Goal: Transaction & Acquisition: Purchase product/service

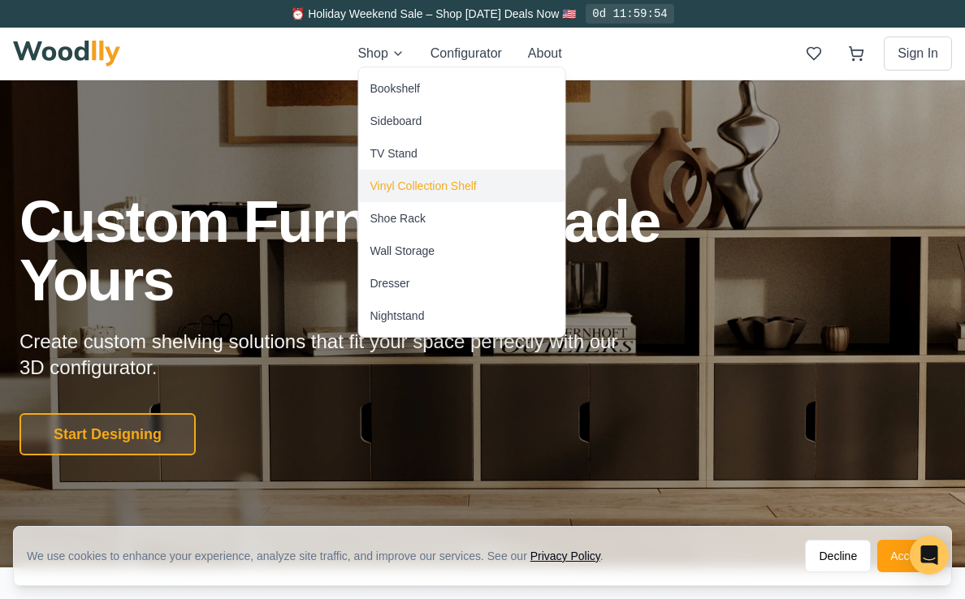
click at [431, 175] on div "Vinyl Collection Shelf" at bounding box center [462, 186] width 206 height 32
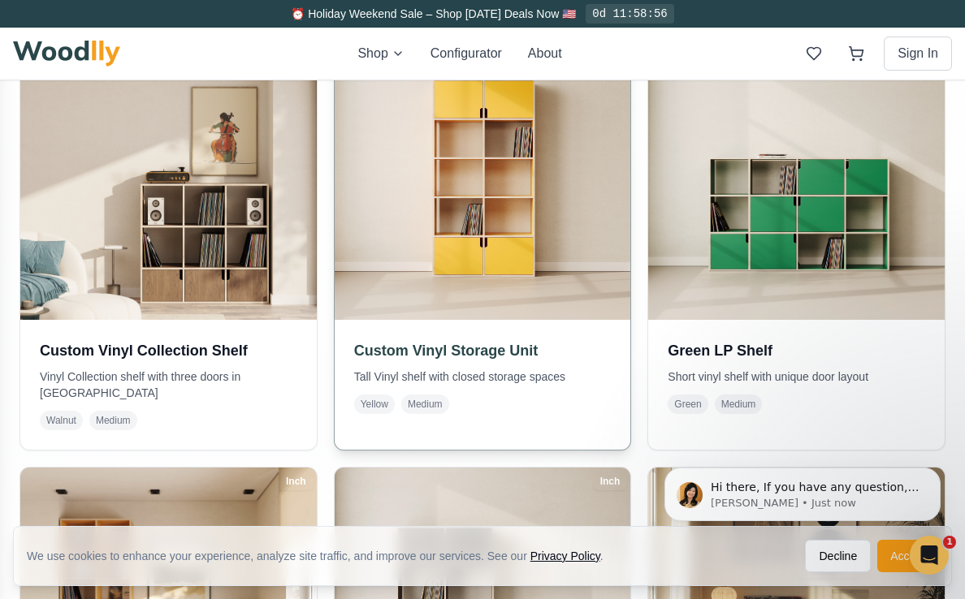
scroll to position [854, 0]
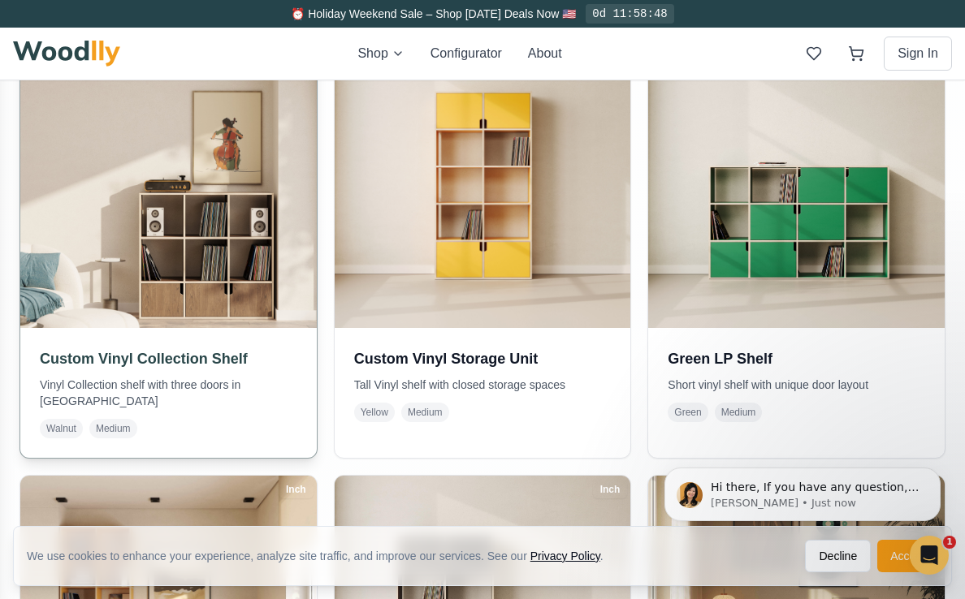
click at [138, 196] on img at bounding box center [168, 180] width 311 height 311
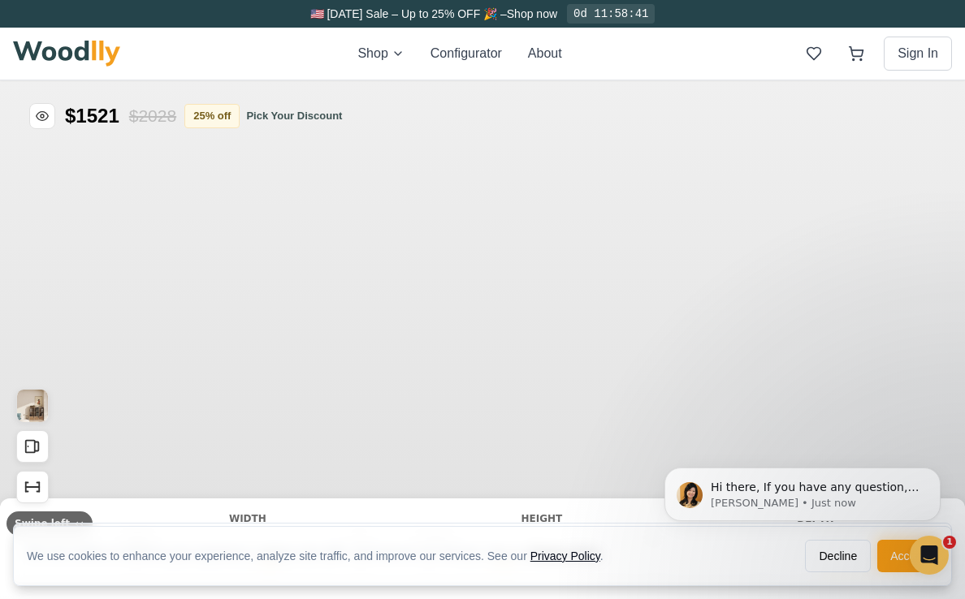
type input "52"
type input "3"
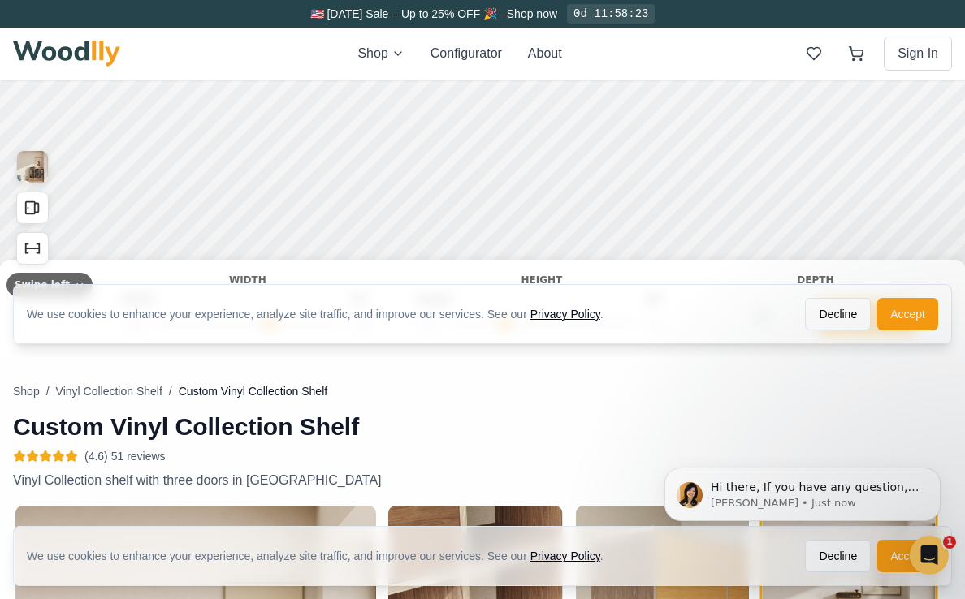
scroll to position [240, 0]
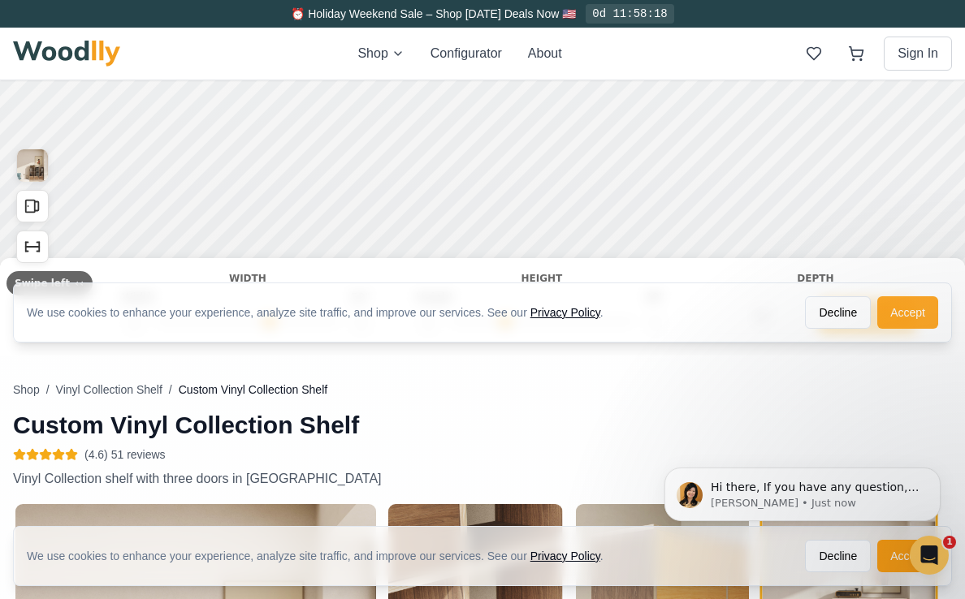
click at [901, 315] on button "Accept" at bounding box center [907, 312] width 61 height 32
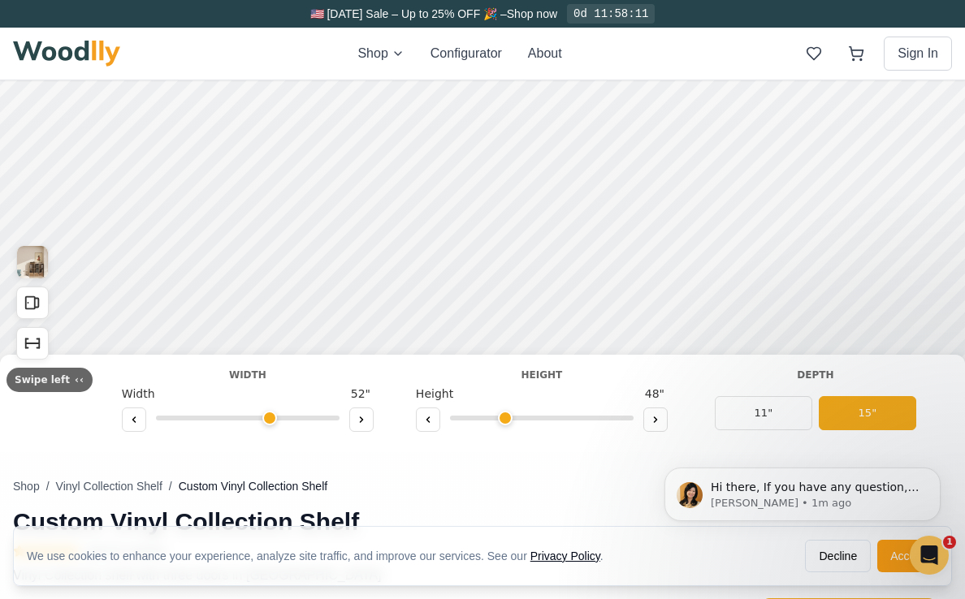
scroll to position [123, 0]
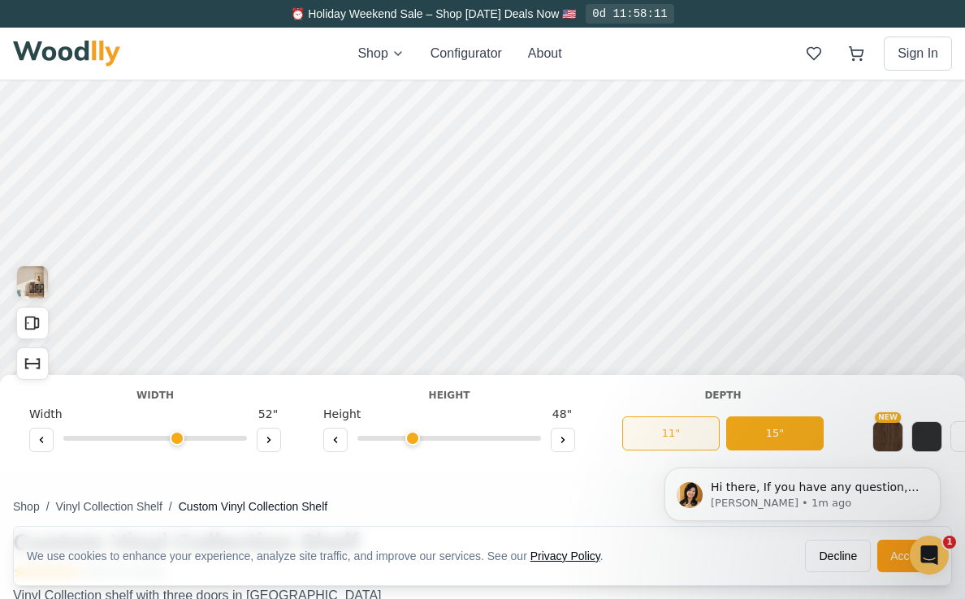
click at [693, 426] on button "11"" at bounding box center [670, 434] width 97 height 34
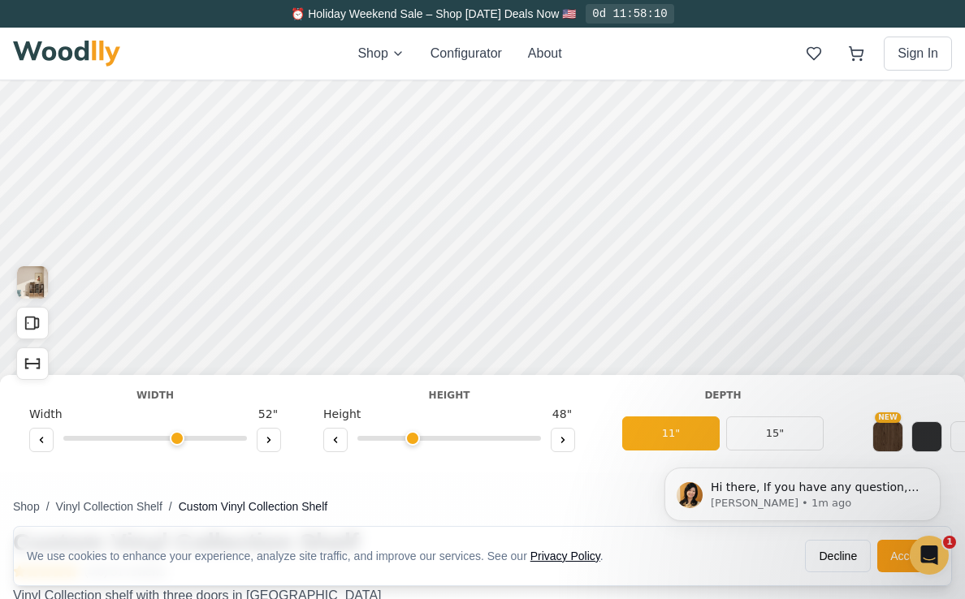
click html "Hi there, If you have any question, we are right here for you. 😊 [PERSON_NAME] …"
click at [766, 429] on button "15"" at bounding box center [774, 434] width 97 height 34
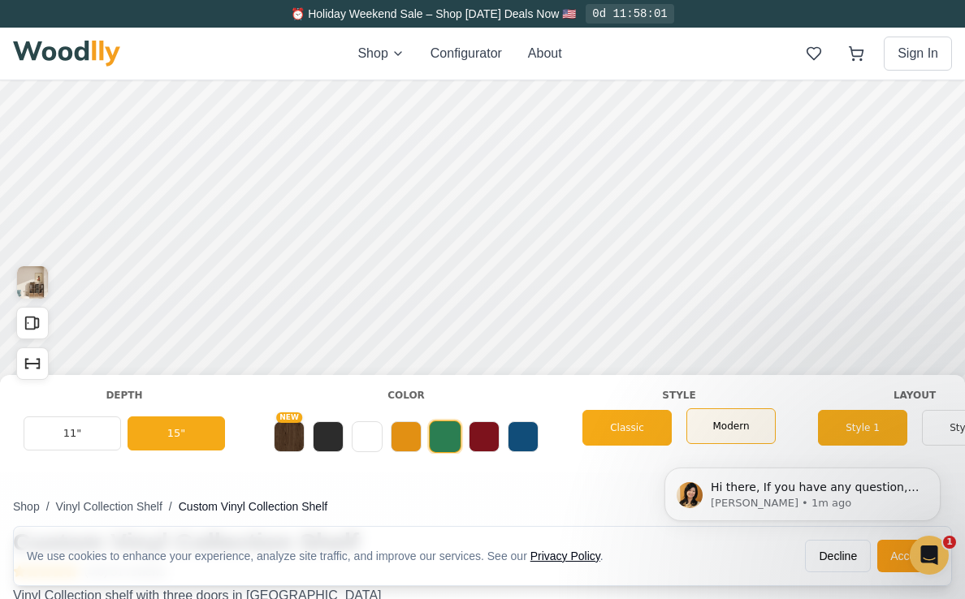
scroll to position [0, 620]
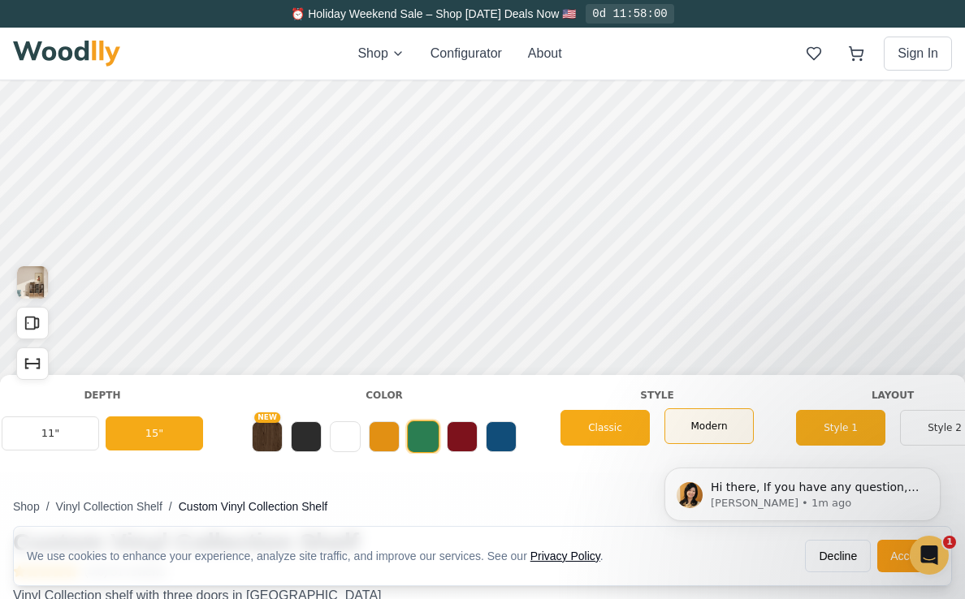
click at [734, 431] on div "Modern" at bounding box center [708, 426] width 89 height 36
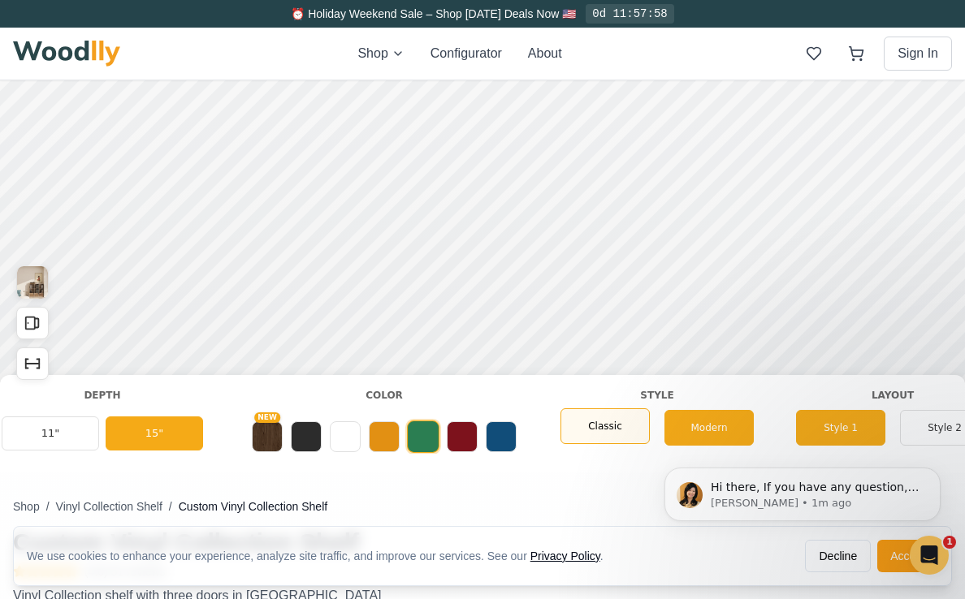
click at [621, 427] on div "Classic" at bounding box center [604, 426] width 89 height 36
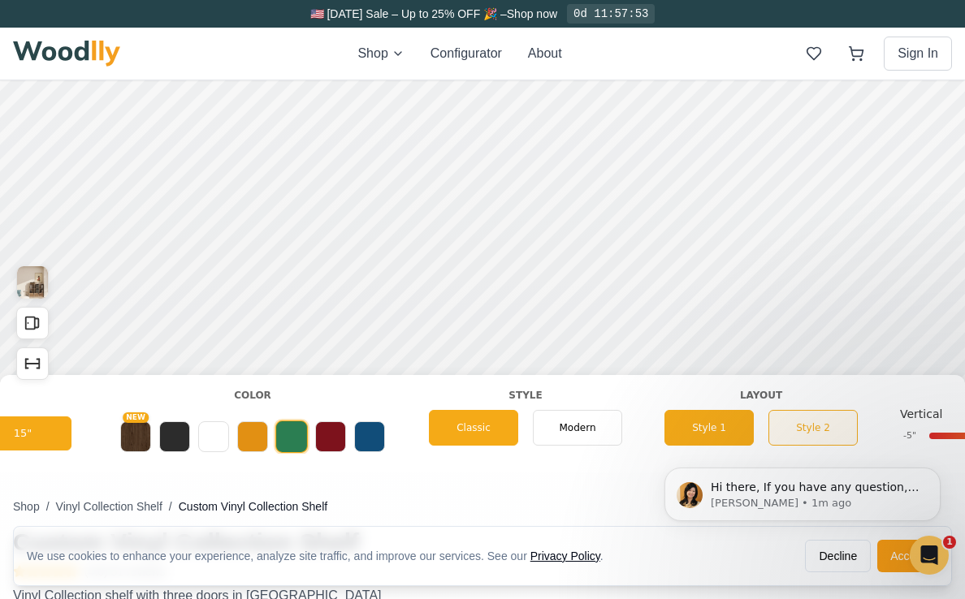
scroll to position [0, 759]
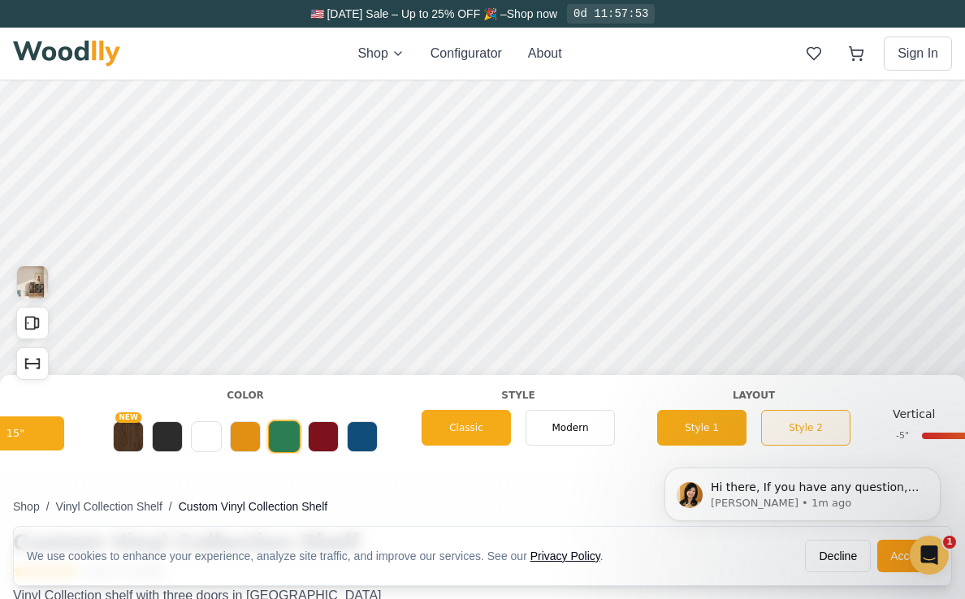
click at [806, 419] on button "Style 2" at bounding box center [805, 428] width 89 height 36
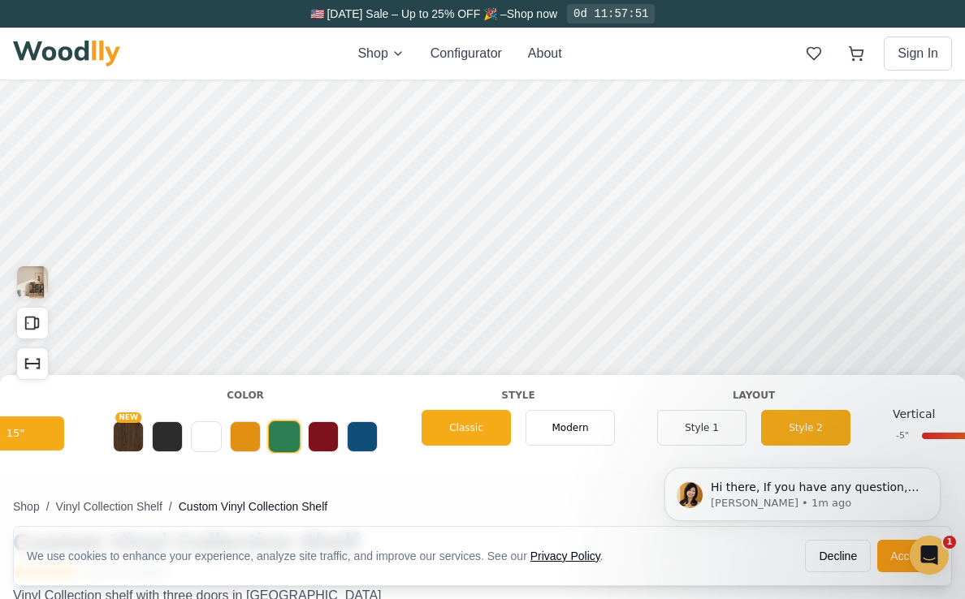
click html "Hi there, If you have any question, we are right here for you. 😊 [PERSON_NAME] …"
click at [701, 421] on button "Style 1" at bounding box center [701, 428] width 89 height 36
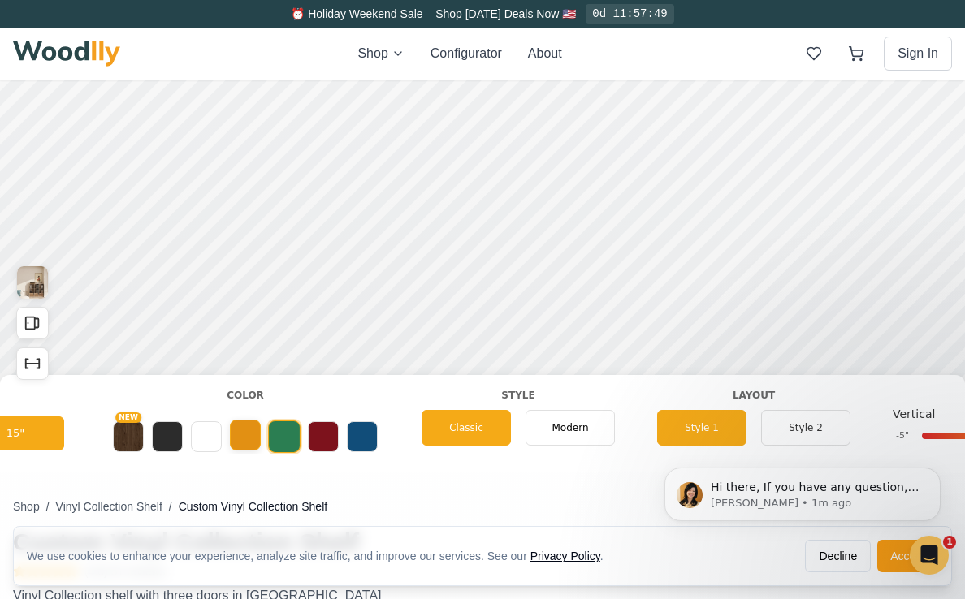
click at [252, 440] on button at bounding box center [245, 435] width 31 height 31
click at [173, 434] on button at bounding box center [167, 435] width 31 height 31
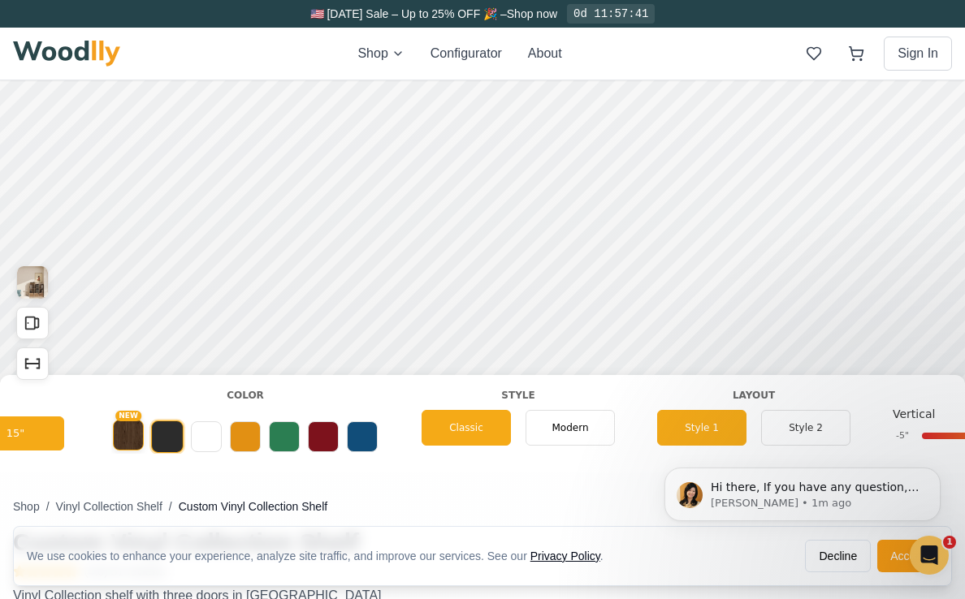
click at [139, 430] on button "NEW" at bounding box center [128, 435] width 31 height 31
click at [333, 447] on button at bounding box center [323, 435] width 31 height 31
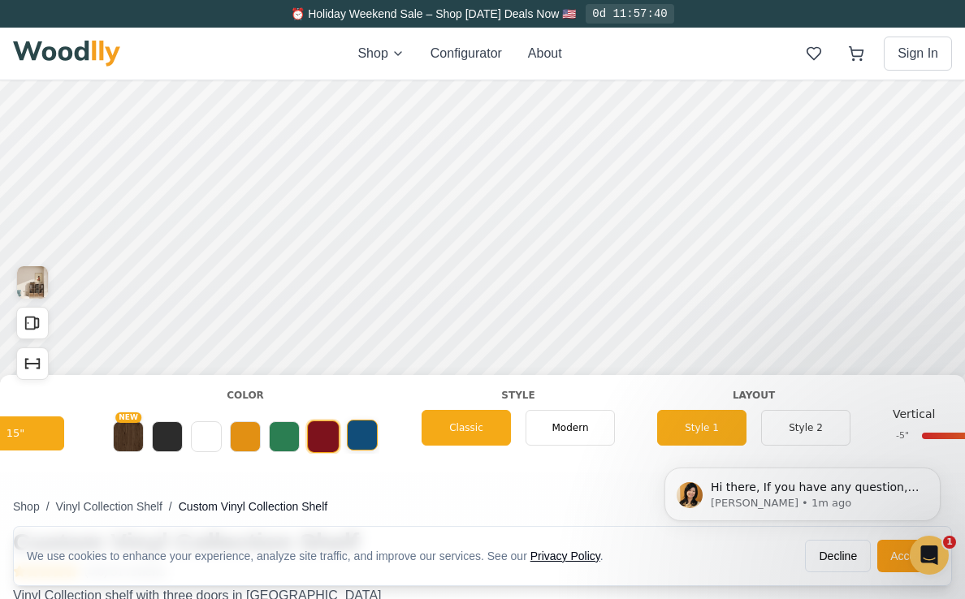
click at [357, 441] on button at bounding box center [362, 435] width 31 height 31
